Goal: Transaction & Acquisition: Purchase product/service

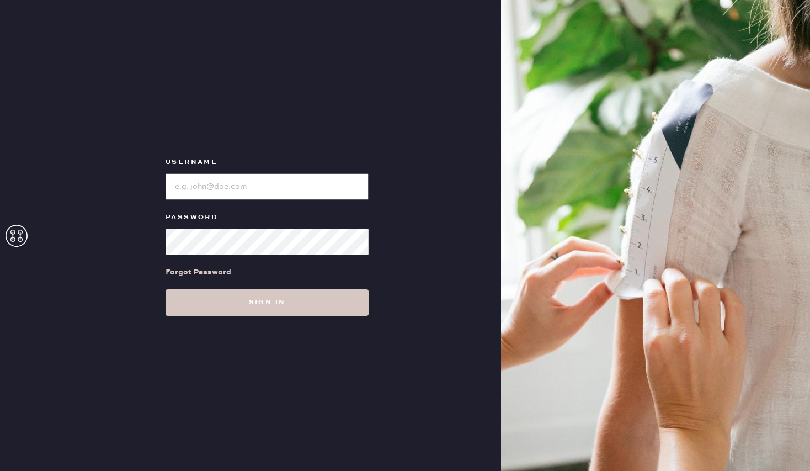
type input "reformationpacificpalisades"
click at [266, 181] on input "loginName" at bounding box center [267, 186] width 203 height 26
click at [327, 195] on input "loginName" at bounding box center [267, 186] width 203 height 26
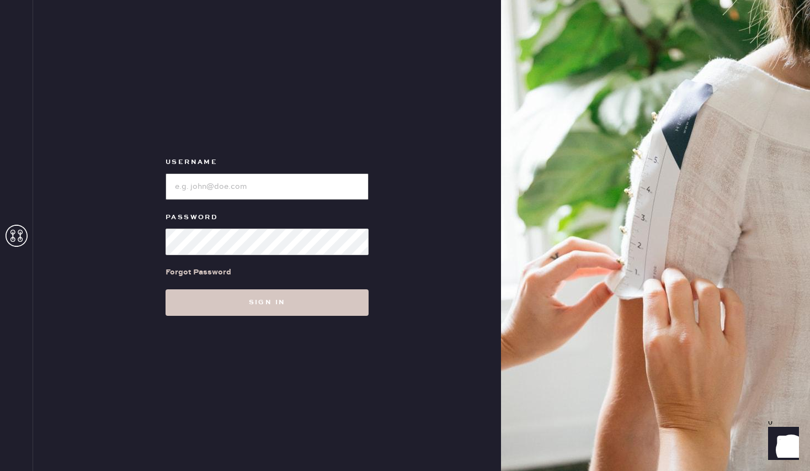
click at [323, 195] on input "loginName" at bounding box center [267, 186] width 203 height 26
paste input "eformationbeverlyhills"
click at [177, 186] on input "loginName" at bounding box center [267, 186] width 203 height 26
type input "reformationbeverlyhills"
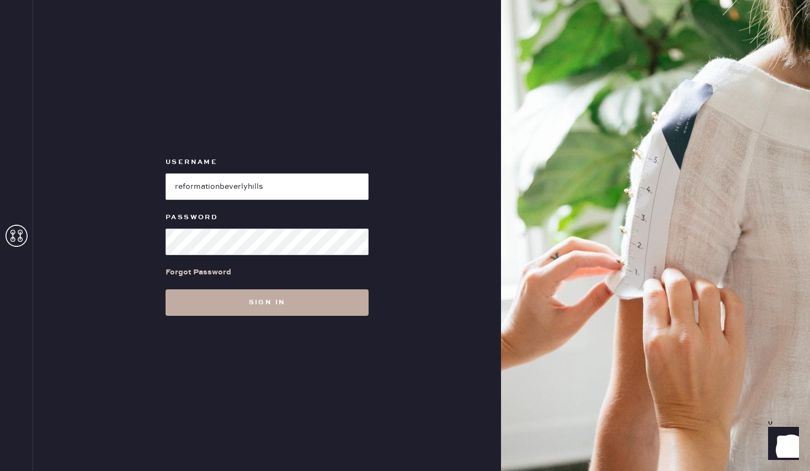
click at [182, 307] on button "Sign in" at bounding box center [267, 302] width 203 height 26
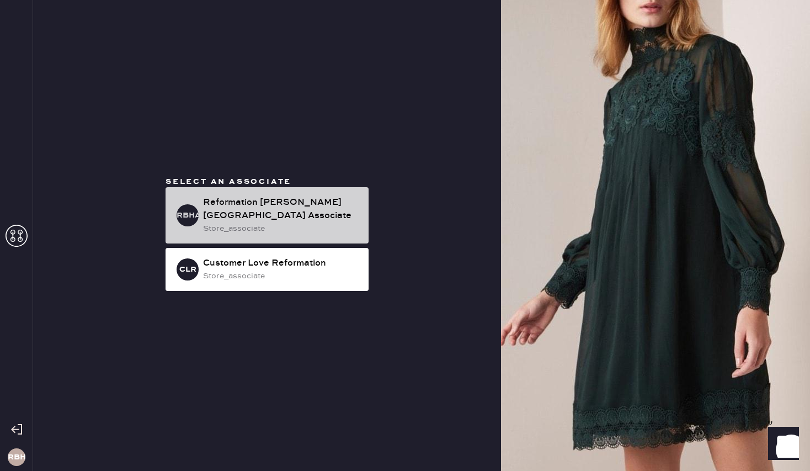
click at [325, 222] on div "store_associate" at bounding box center [281, 228] width 157 height 12
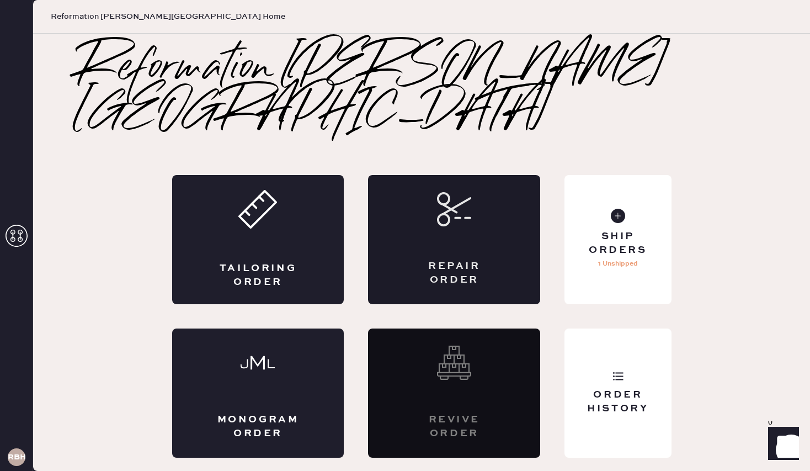
click at [458, 202] on icon at bounding box center [454, 209] width 34 height 34
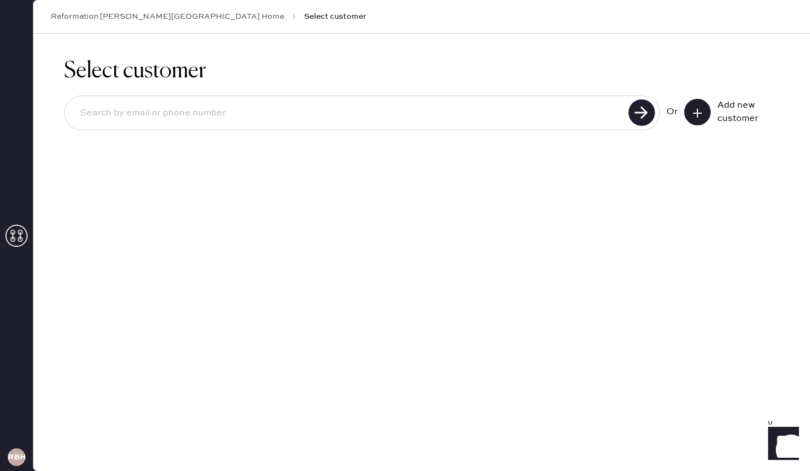
click at [190, 128] on div at bounding box center [362, 112] width 596 height 35
click at [178, 117] on input at bounding box center [348, 112] width 554 height 25
type input "4806884455"
click at [634, 118] on use at bounding box center [642, 112] width 26 height 26
click at [257, 107] on input "4806884455" at bounding box center [348, 112] width 554 height 25
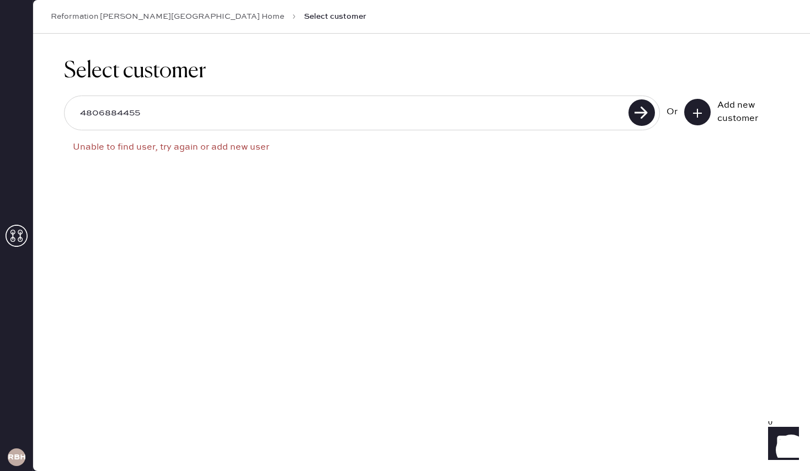
click at [169, 109] on input "4806884455" at bounding box center [348, 112] width 554 height 25
type input "[EMAIL_ADDRESS][DOMAIN_NAME]"
click at [645, 118] on use at bounding box center [642, 112] width 26 height 26
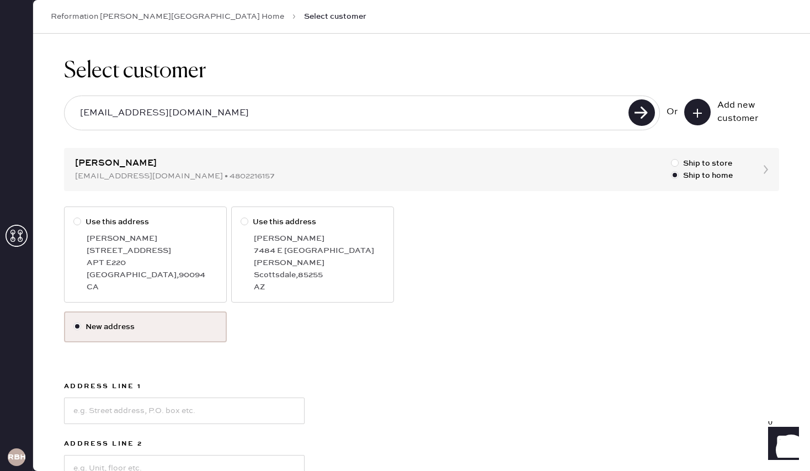
click at [134, 243] on div "Gabi Jacobson" at bounding box center [152, 238] width 131 height 12
click at [74, 216] on input "Use this address" at bounding box center [73, 216] width 1 height 1
radio input "true"
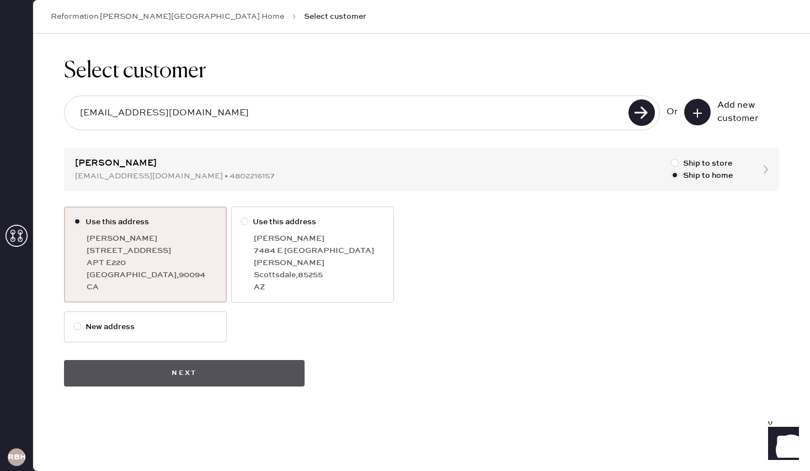
click at [192, 374] on button "Next" at bounding box center [184, 373] width 241 height 26
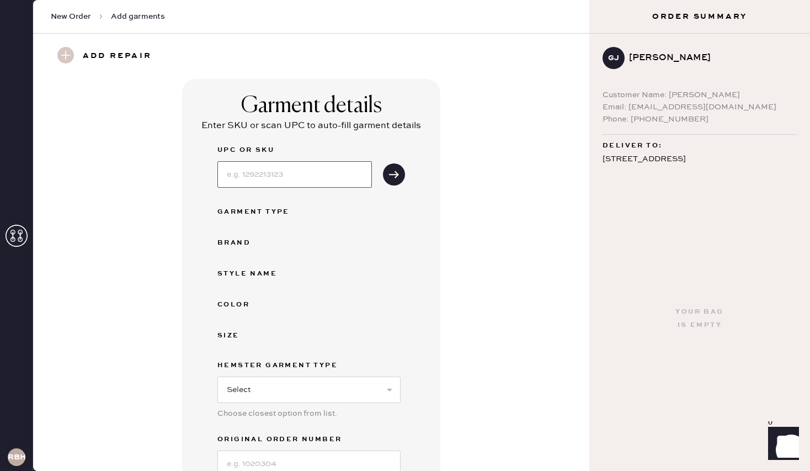
click at [281, 168] on input at bounding box center [294, 174] width 155 height 26
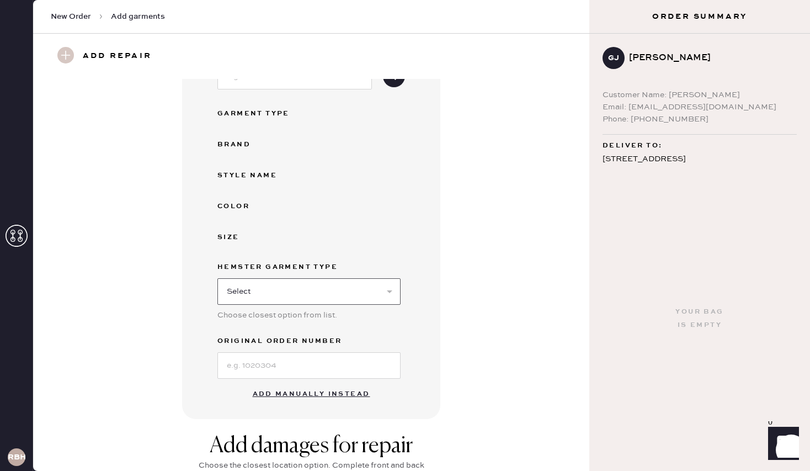
click at [312, 286] on select "Select Basic Skirt Jeans Leggings Pants Shorts Basic Sleeved Dress Basic Sleeve…" at bounding box center [308, 291] width 183 height 26
click at [298, 393] on button "Add manually instead" at bounding box center [311, 394] width 131 height 22
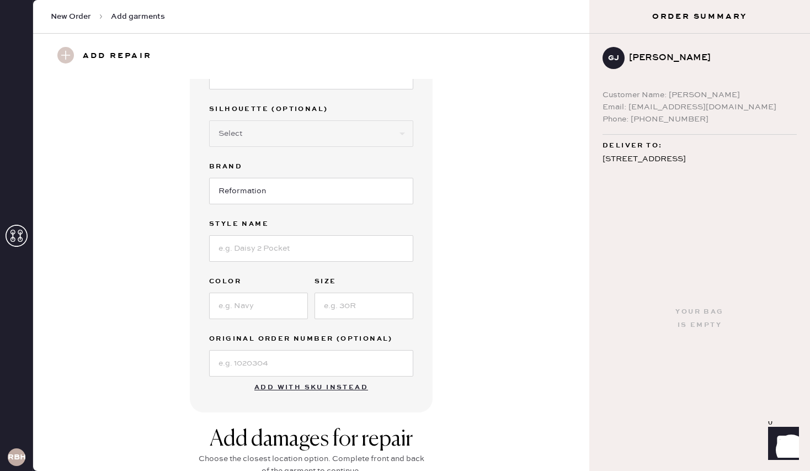
scroll to position [0, 0]
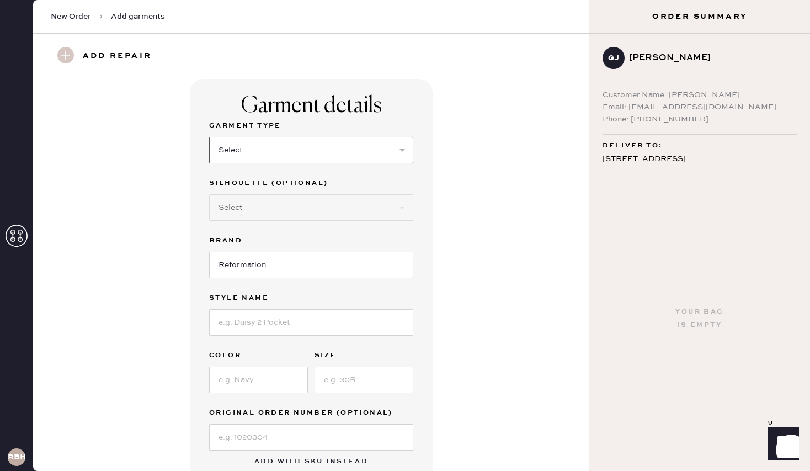
click at [282, 157] on select "Select Basic Skirt Jeans Leggings Pants Shorts Basic Sleeved Dress Basic Sleeve…" at bounding box center [311, 150] width 204 height 26
click at [209, 137] on select "Select Basic Skirt Jeans Leggings Pants Shorts Basic Sleeved Dress Basic Sleeve…" at bounding box center [311, 150] width 204 height 26
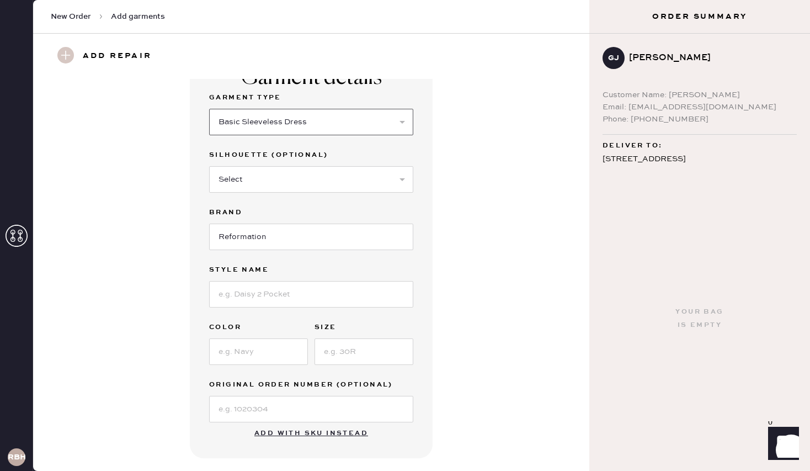
scroll to position [35, 0]
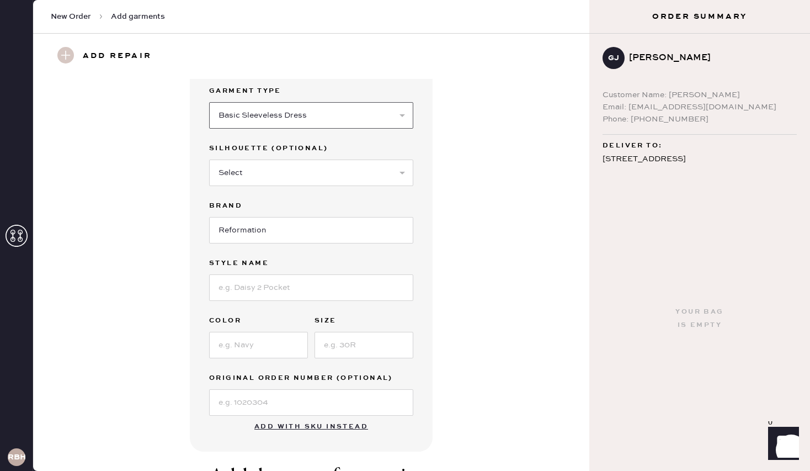
click at [327, 116] on select "Select Basic Skirt Jeans Leggings Pants Shorts Basic Sleeved Dress Basic Sleeve…" at bounding box center [311, 115] width 204 height 26
select select "6"
click at [209, 102] on select "Select Basic Skirt Jeans Leggings Pants Shorts Basic Sleeved Dress Basic Sleeve…" at bounding box center [311, 115] width 204 height 26
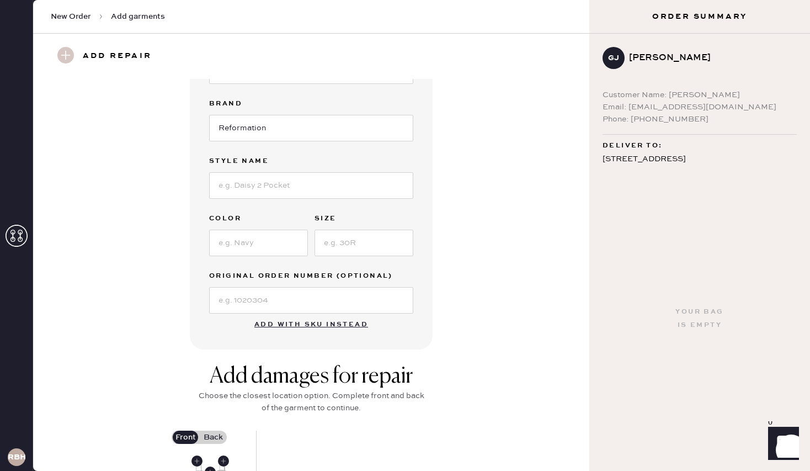
scroll to position [269, 0]
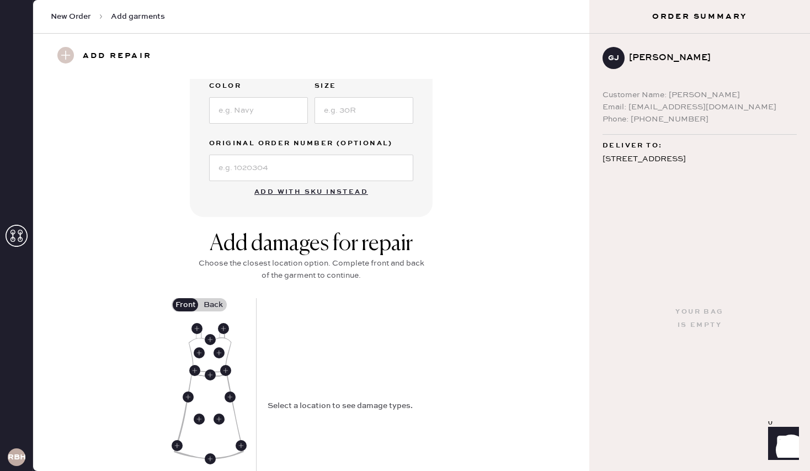
click at [214, 299] on label "Back" at bounding box center [213, 304] width 28 height 13
click at [213, 305] on input "Back" at bounding box center [213, 305] width 0 height 0
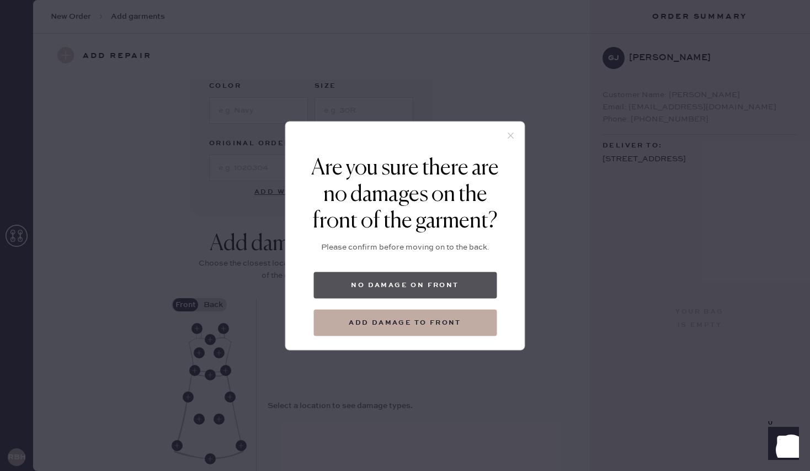
click at [422, 288] on button "No damage on front" at bounding box center [405, 285] width 183 height 26
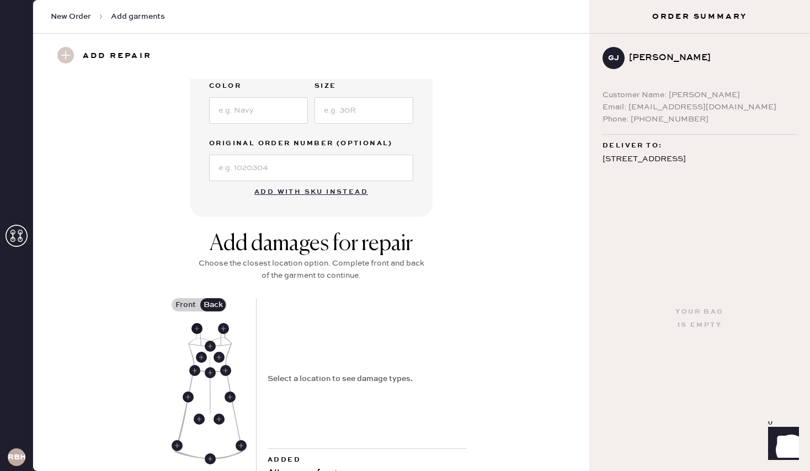
click at [197, 328] on use at bounding box center [197, 328] width 11 height 11
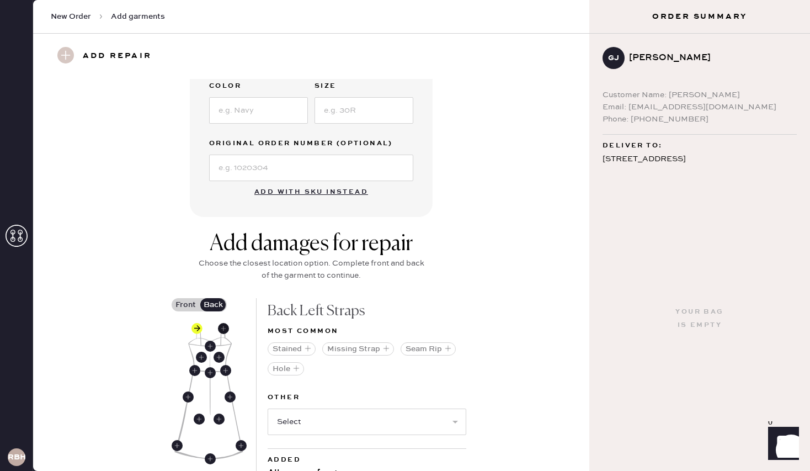
click at [221, 328] on use at bounding box center [223, 328] width 11 height 11
click at [198, 325] on use at bounding box center [197, 328] width 11 height 11
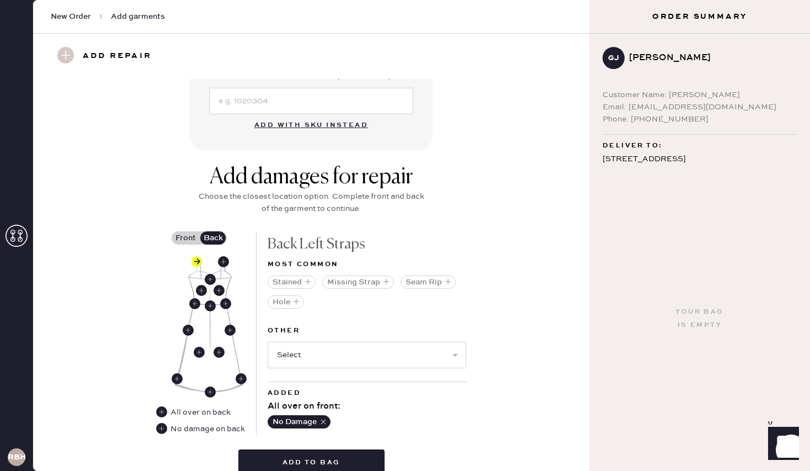
scroll to position [337, 0]
click at [203, 288] on use at bounding box center [201, 289] width 11 height 11
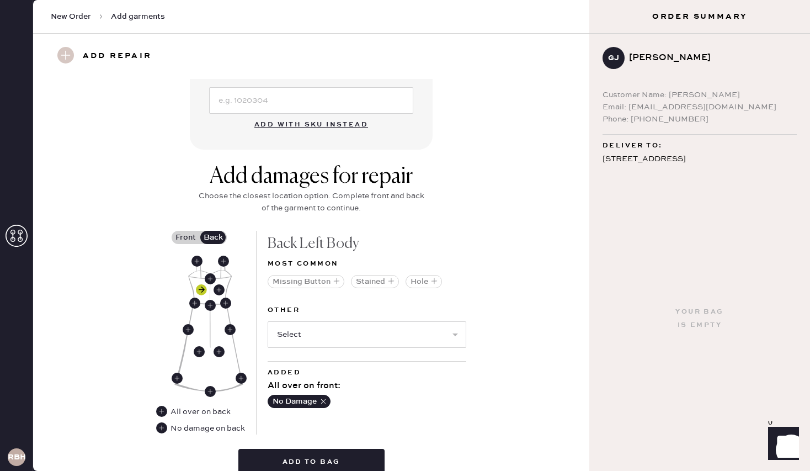
click at [203, 288] on use at bounding box center [201, 289] width 11 height 11
click at [196, 262] on use at bounding box center [197, 261] width 11 height 11
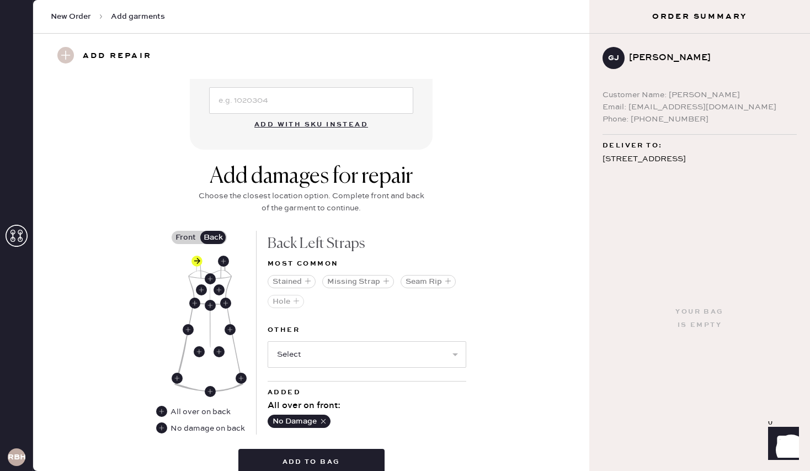
click at [292, 300] on button "Hole" at bounding box center [286, 301] width 36 height 13
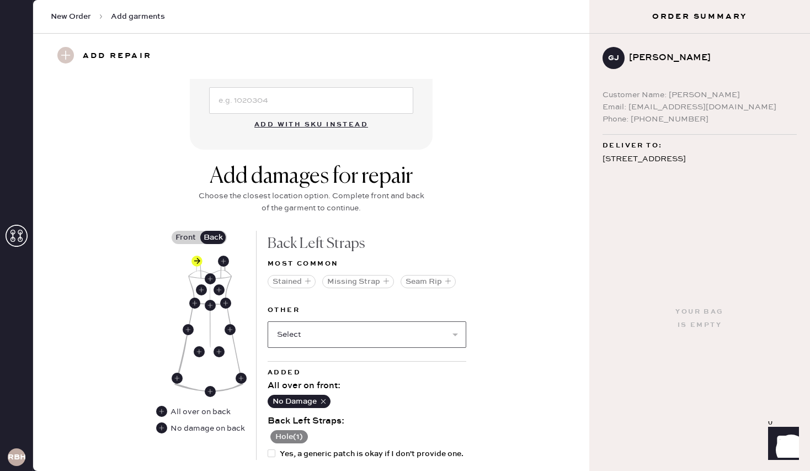
click at [323, 331] on select "Select Broken / Ripped Hem Broken Beads Broken Belt Loop Broken Button Broken C…" at bounding box center [367, 334] width 199 height 26
select select "2044"
click at [268, 321] on select "Select Broken / Ripped Hem Broken Beads Broken Belt Loop Broken Button Broken C…" at bounding box center [367, 334] width 199 height 26
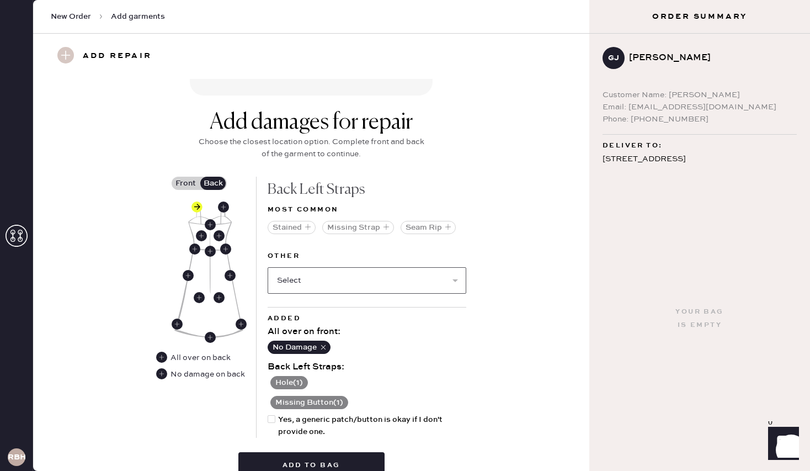
scroll to position [394, 0]
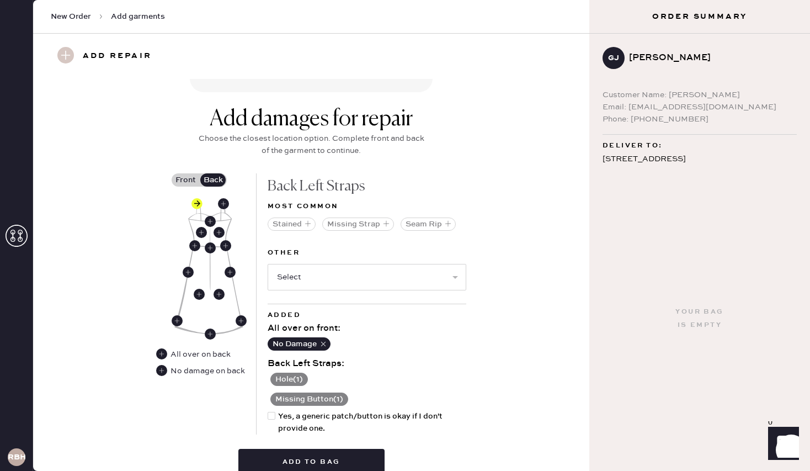
click at [289, 377] on button "Hole ( 1 )" at bounding box center [289, 379] width 38 height 13
click at [271, 379] on use at bounding box center [274, 379] width 11 height 11
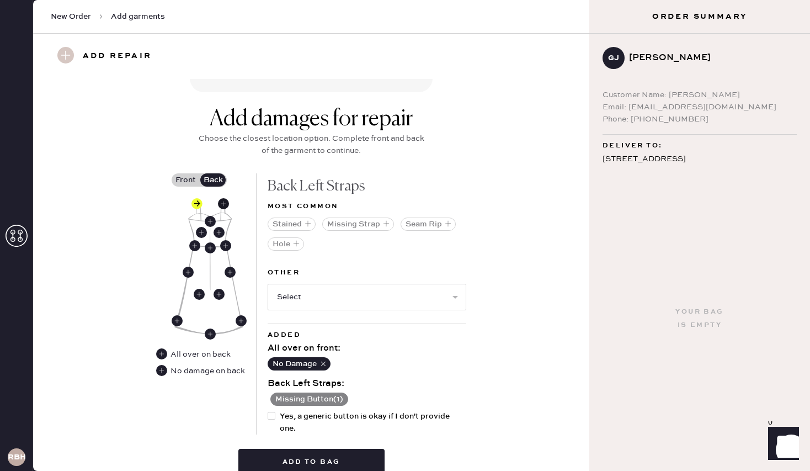
click at [229, 202] on use at bounding box center [223, 203] width 11 height 11
click at [391, 300] on select "Select Broken / Ripped Hem Broken Beads Broken Belt Loop Broken Button Broken C…" at bounding box center [367, 297] width 199 height 26
select select "2044"
click at [268, 284] on select "Select Broken / Ripped Hem Broken Beads Broken Belt Loop Broken Button Broken C…" at bounding box center [367, 297] width 199 height 26
select select
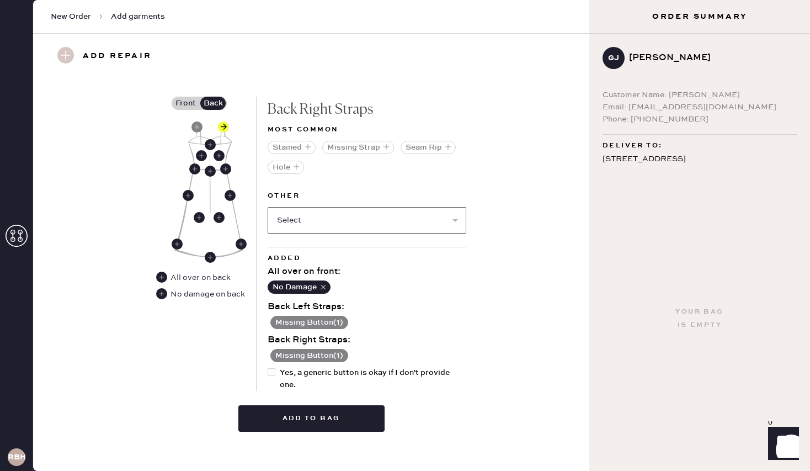
scroll to position [480, 0]
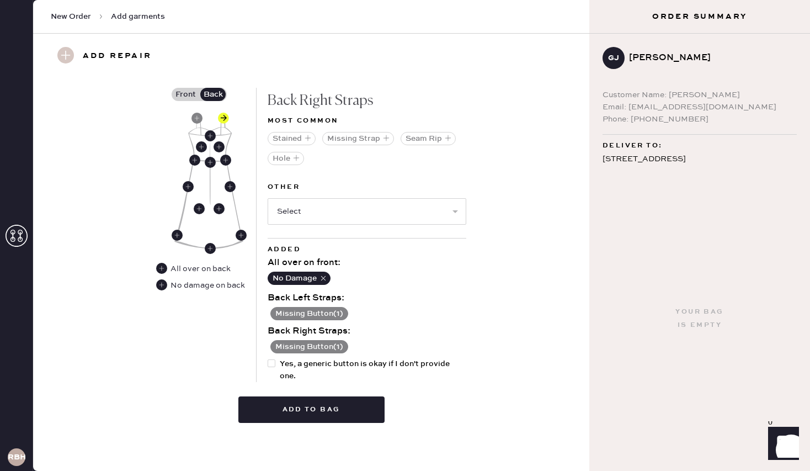
click at [273, 361] on div at bounding box center [272, 363] width 8 height 8
click at [268, 358] on input "Yes, a generic button is okay if I don't provide one." at bounding box center [268, 358] width 1 height 1
checkbox input "true"
click at [288, 408] on button "Add to bag" at bounding box center [311, 409] width 146 height 26
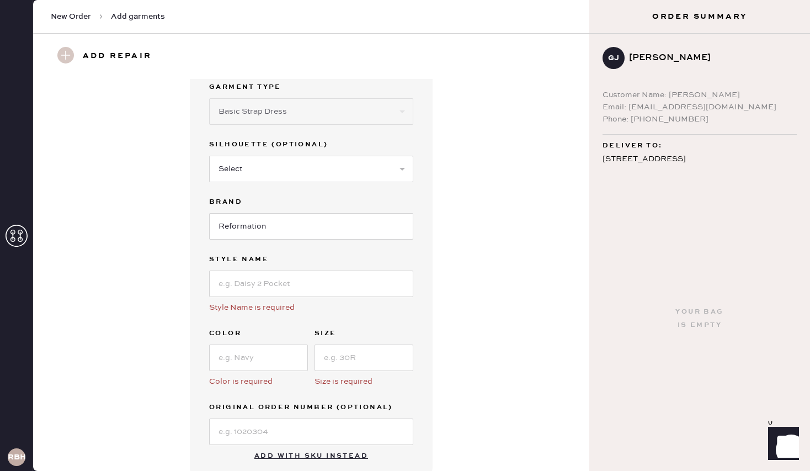
scroll to position [34, 0]
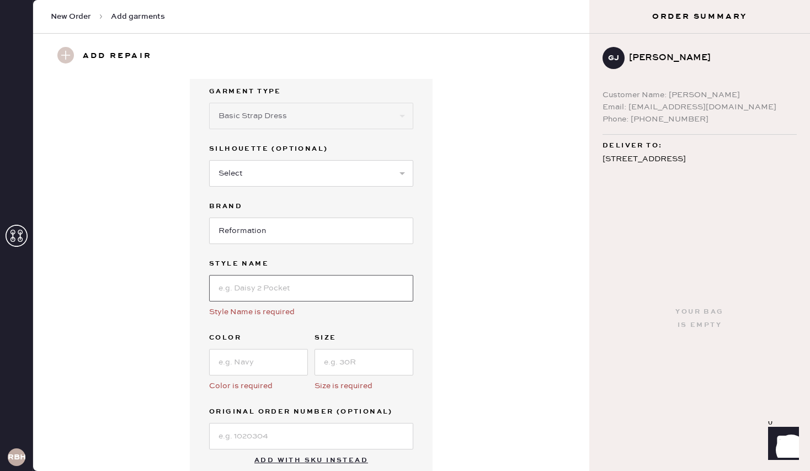
click at [298, 282] on input at bounding box center [311, 288] width 204 height 26
type input "Balia Linen Dress"
click at [257, 365] on input at bounding box center [258, 362] width 99 height 26
type input "Slate Check"
click at [336, 368] on input at bounding box center [364, 362] width 99 height 26
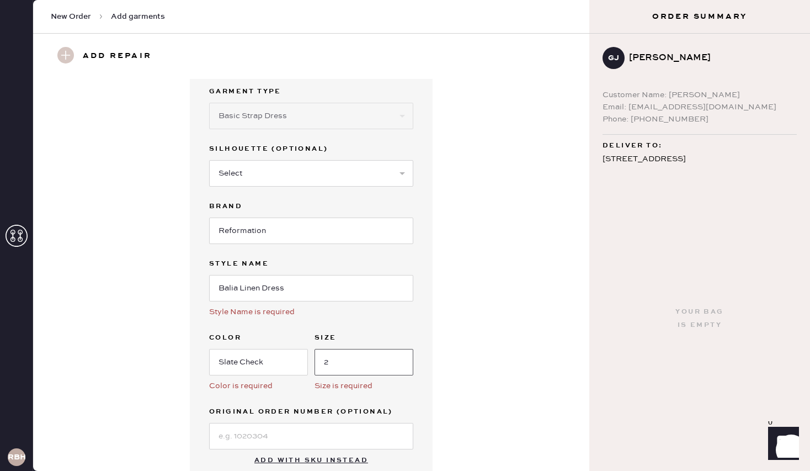
type input "2"
click at [460, 355] on div "Garment details Garment Type Select Basic Skirt Jeans Leggings Pants Shorts Bas…" at bounding box center [311, 265] width 517 height 441
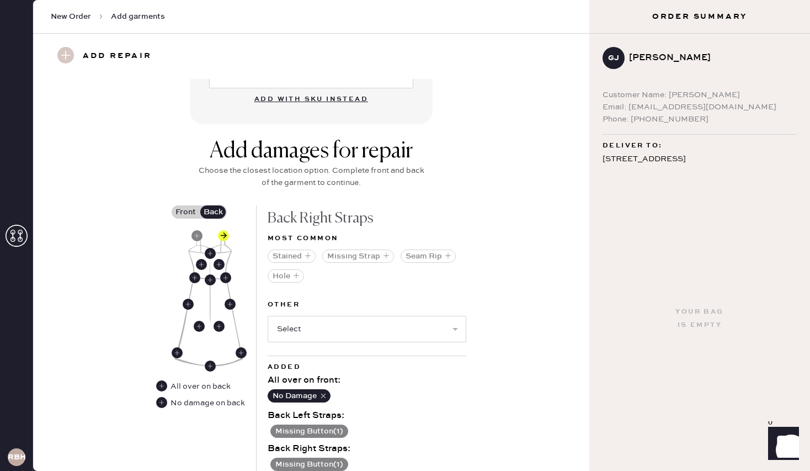
scroll to position [513, 0]
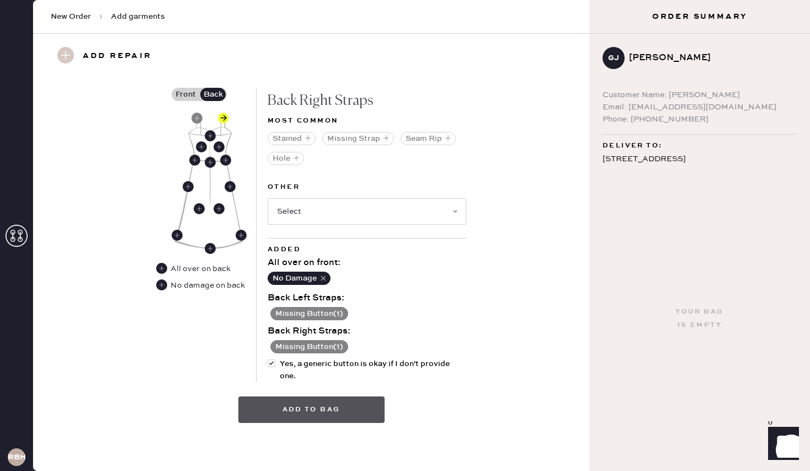
click at [307, 418] on button "Add to bag" at bounding box center [311, 409] width 146 height 26
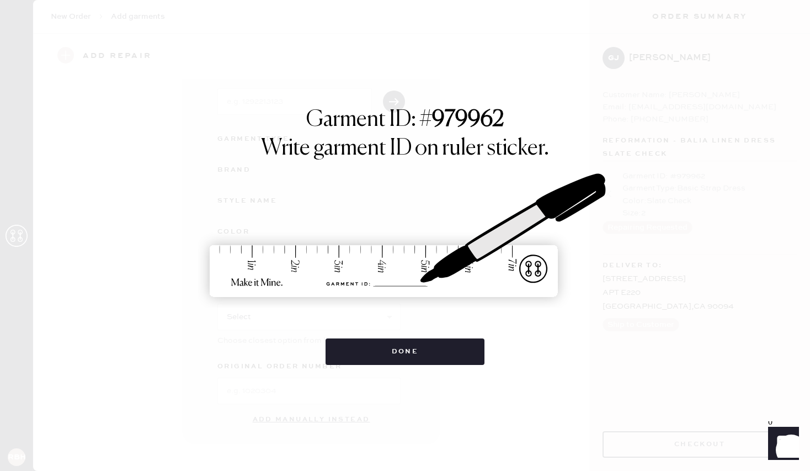
scroll to position [72, 0]
click at [479, 283] on img at bounding box center [405, 236] width 414 height 182
click at [424, 340] on button "Done" at bounding box center [406, 351] width 160 height 26
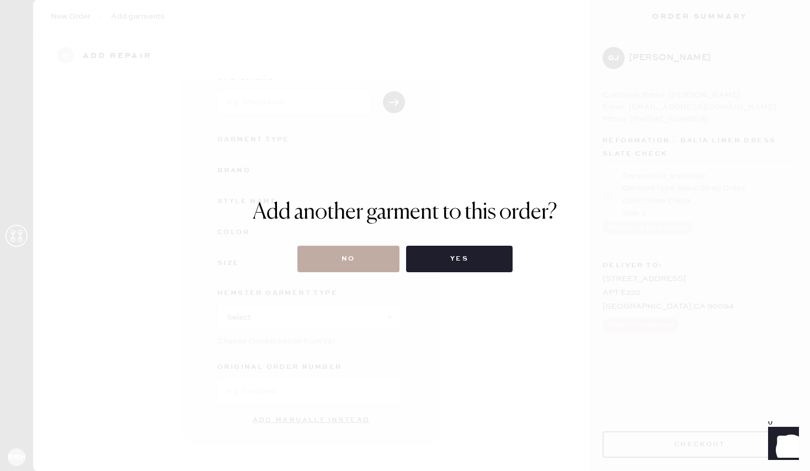
click at [369, 262] on button "No" at bounding box center [349, 259] width 102 height 26
click at [358, 262] on button "No" at bounding box center [349, 259] width 102 height 26
click at [303, 256] on button "No" at bounding box center [349, 259] width 102 height 26
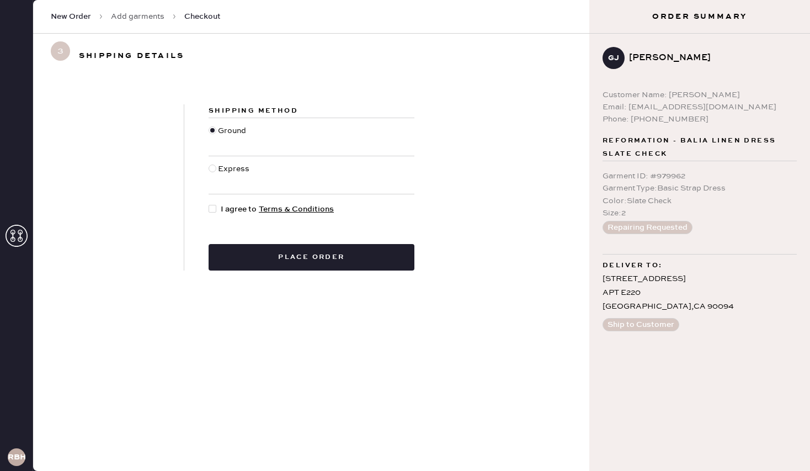
click at [214, 168] on div at bounding box center [213, 169] width 8 height 8
click at [209, 163] on input "Express" at bounding box center [209, 163] width 1 height 1
radio input "true"
click at [213, 207] on div at bounding box center [213, 209] width 8 height 8
click at [209, 204] on input "I agree to Terms & Conditions" at bounding box center [209, 203] width 1 height 1
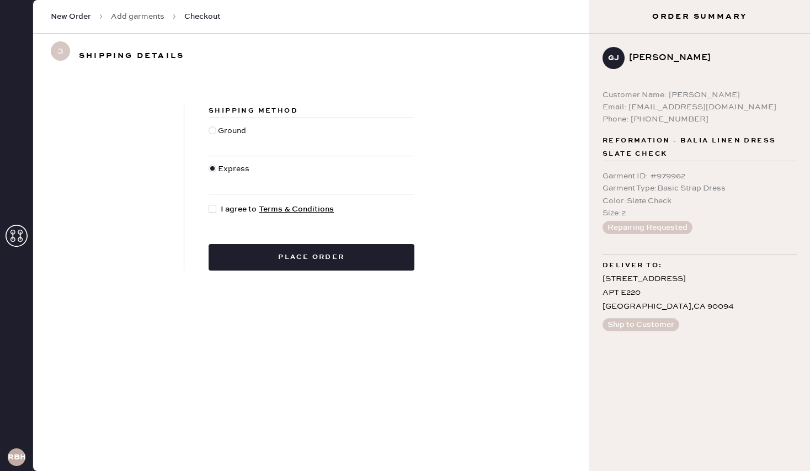
checkbox input "true"
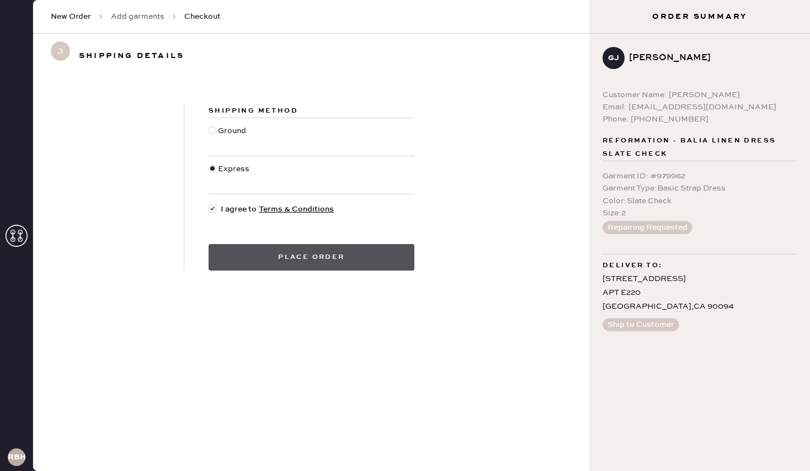
click at [305, 245] on button "Place order" at bounding box center [312, 257] width 206 height 26
